Goal: Task Accomplishment & Management: Manage account settings

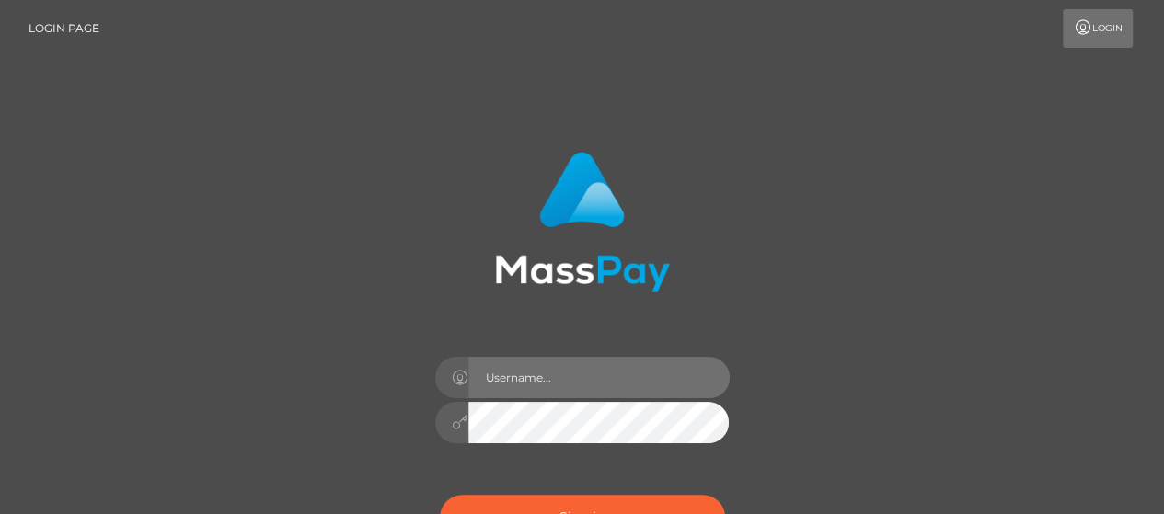
click at [601, 369] on input "text" at bounding box center [598, 377] width 261 height 41
type input "o"
type input "[DOMAIN_NAME]"
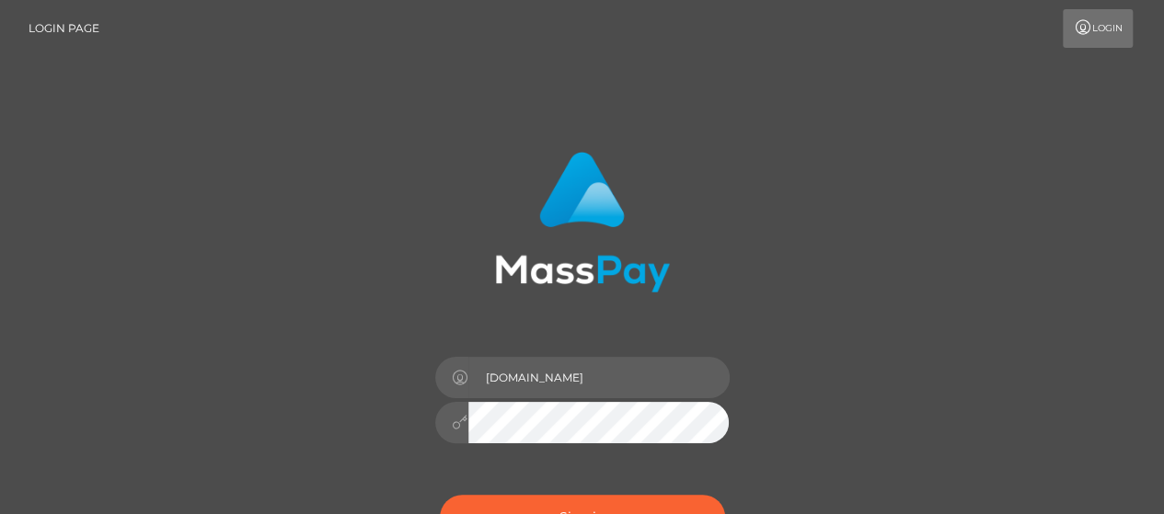
click at [892, 369] on div "[DOMAIN_NAME] Sign in" at bounding box center [582, 372] width 1049 height 468
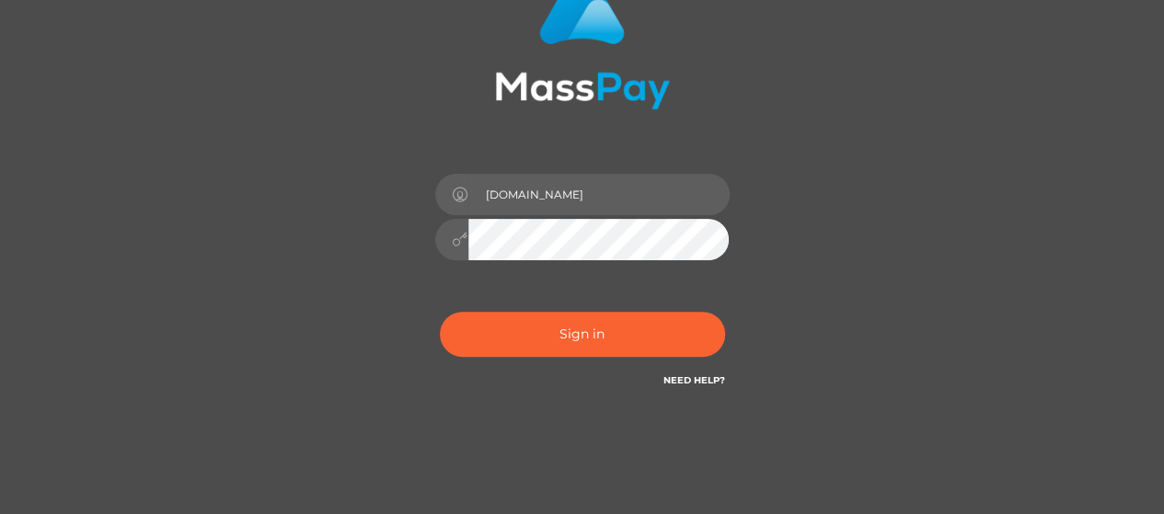
scroll to position [184, 0]
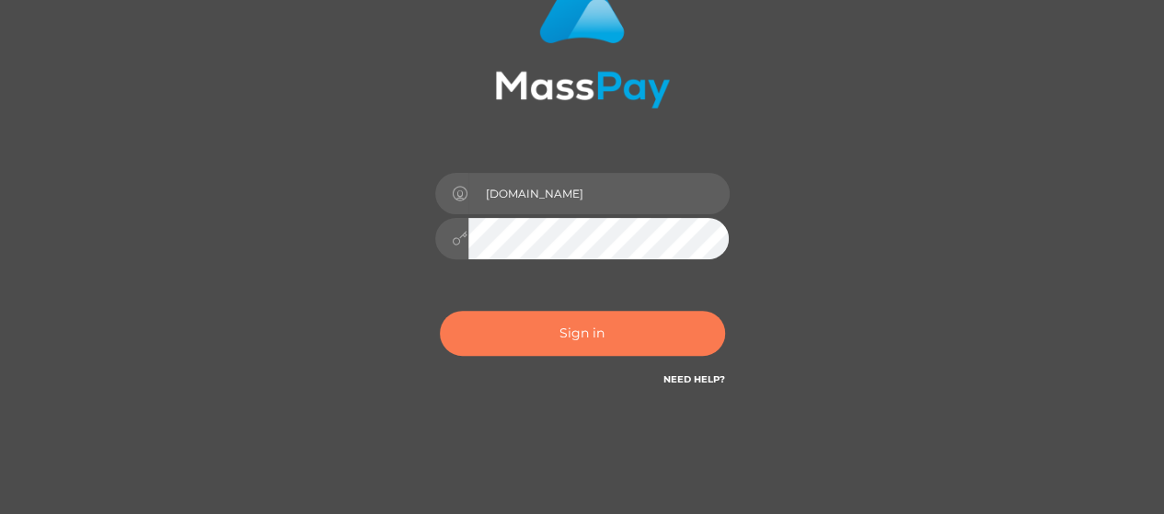
click at [667, 339] on button "Sign in" at bounding box center [582, 333] width 285 height 45
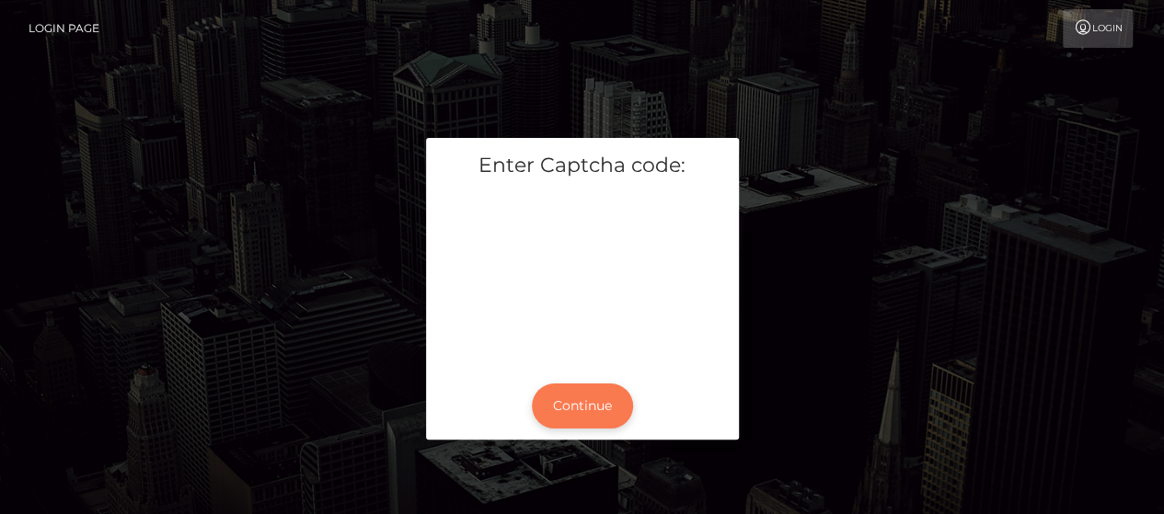
click at [587, 406] on button "Continue" at bounding box center [582, 406] width 101 height 45
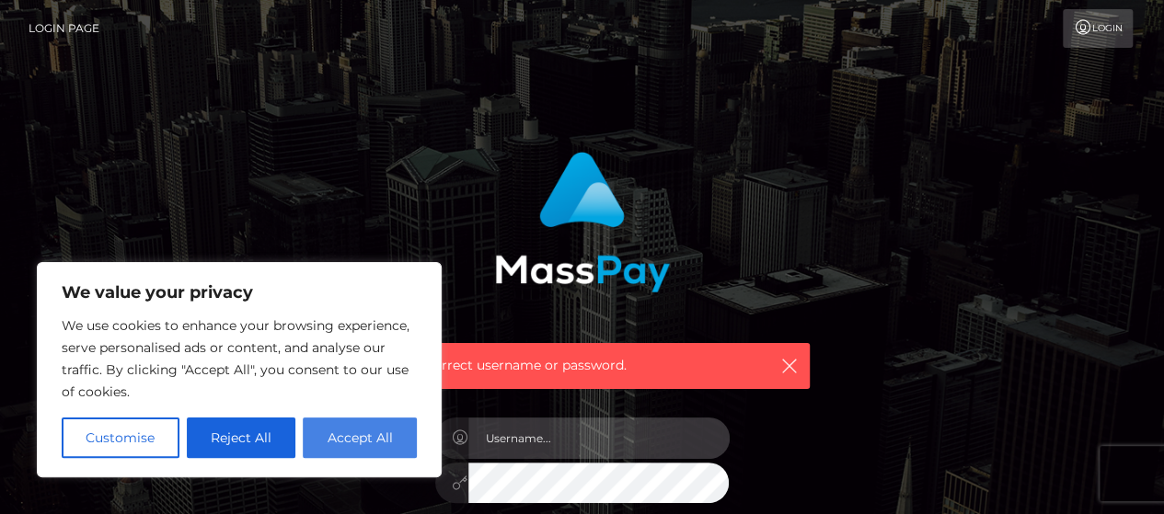
type input "[DOMAIN_NAME]"
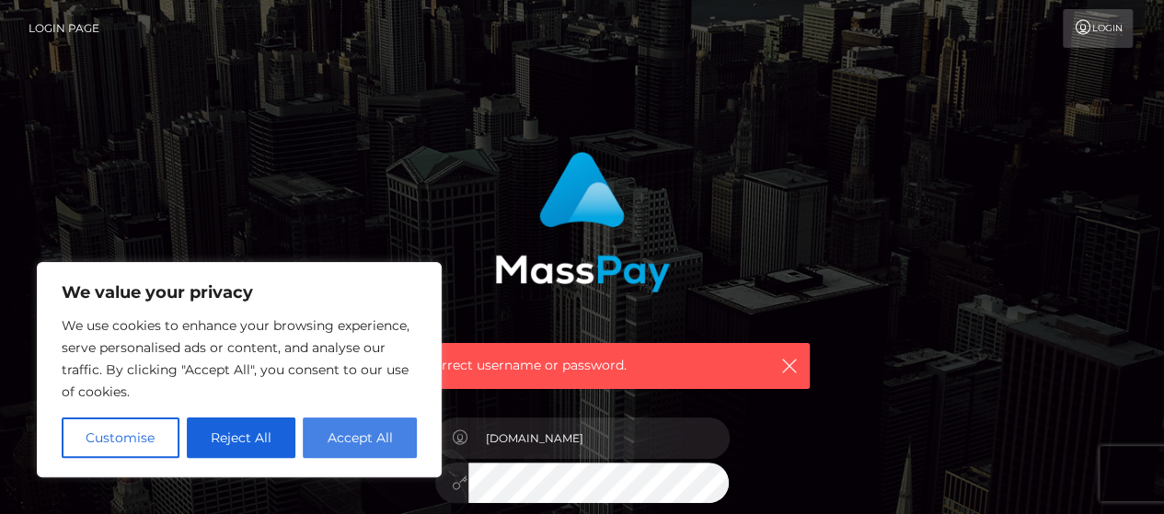
click at [369, 450] on button "Accept All" at bounding box center [360, 438] width 114 height 40
checkbox input "true"
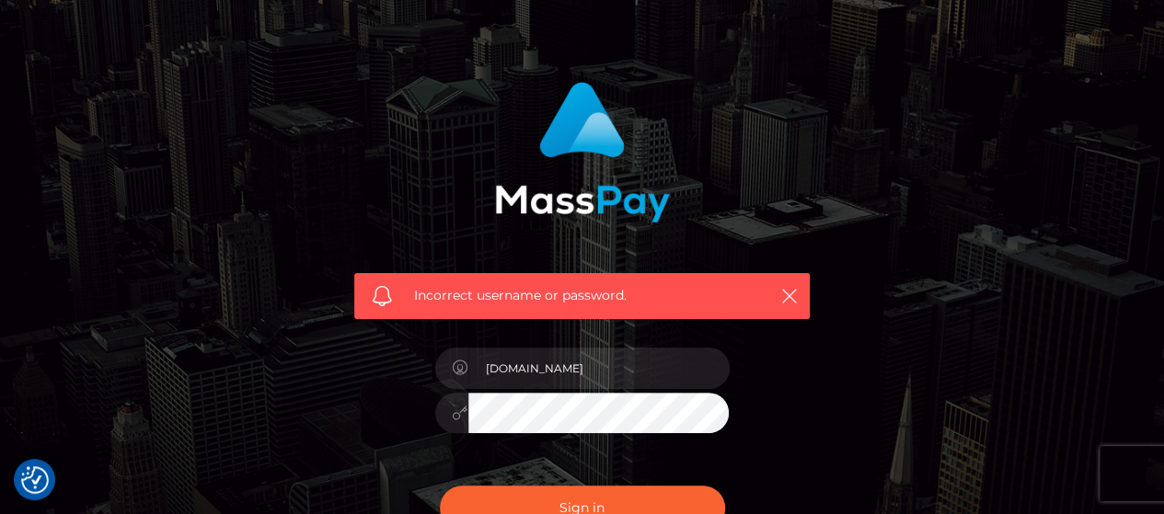
scroll to position [184, 0]
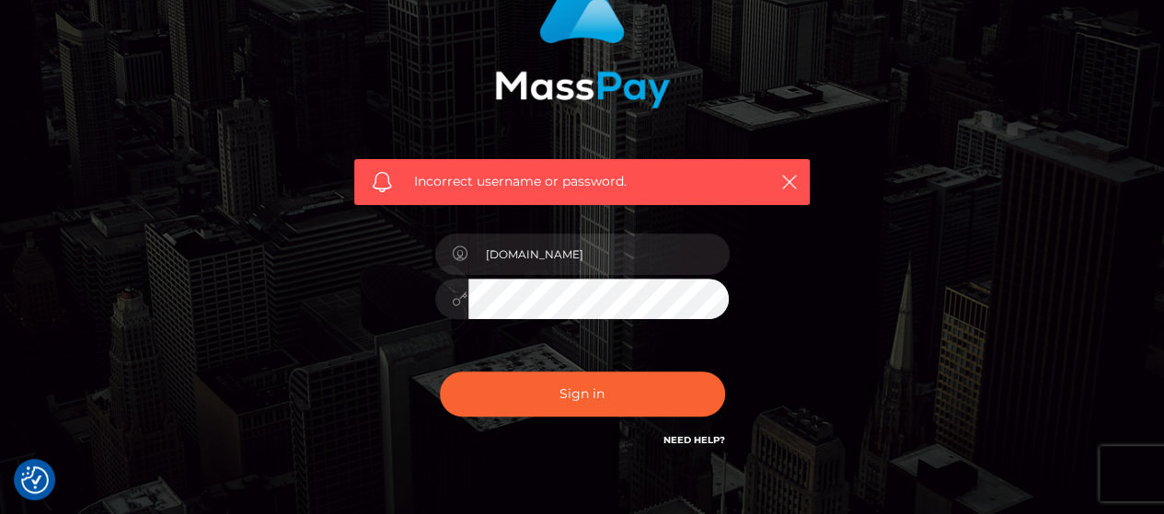
click at [382, 305] on div "Incorrect username or password. [DOMAIN_NAME]" at bounding box center [581, 209] width 483 height 511
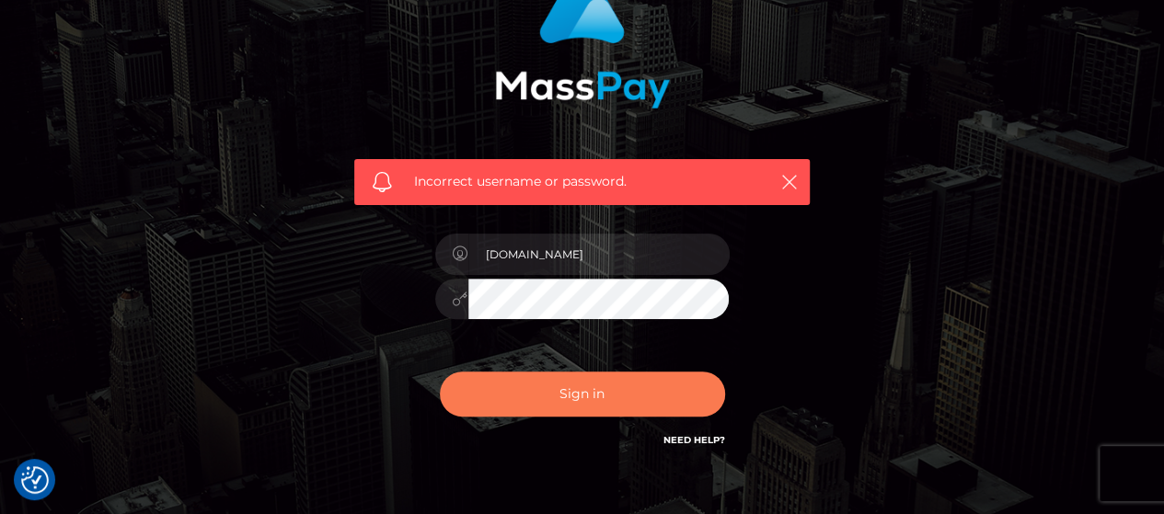
click at [515, 389] on button "Sign in" at bounding box center [582, 394] width 285 height 45
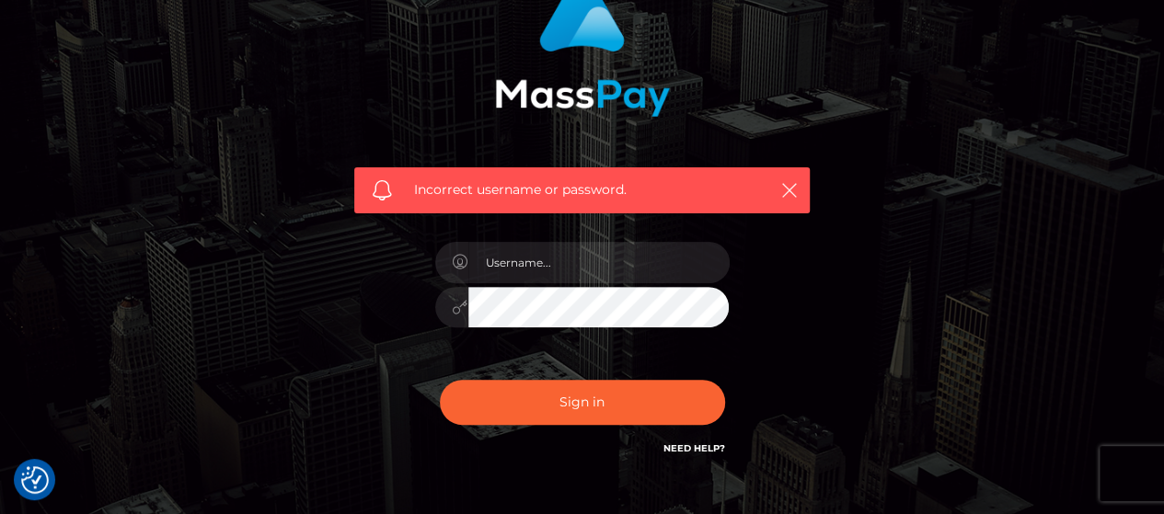
scroll to position [184, 0]
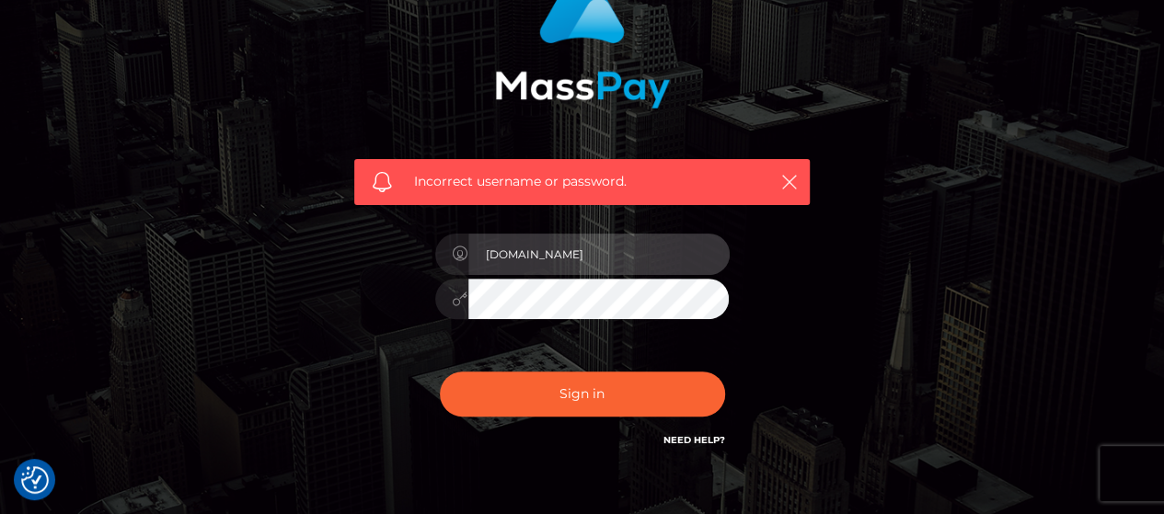
click at [592, 249] on input "[DOMAIN_NAME]" at bounding box center [598, 254] width 261 height 41
type input "petros.kidane"
click at [440, 372] on button "Sign in" at bounding box center [582, 394] width 285 height 45
